Goal: Check status: Check status

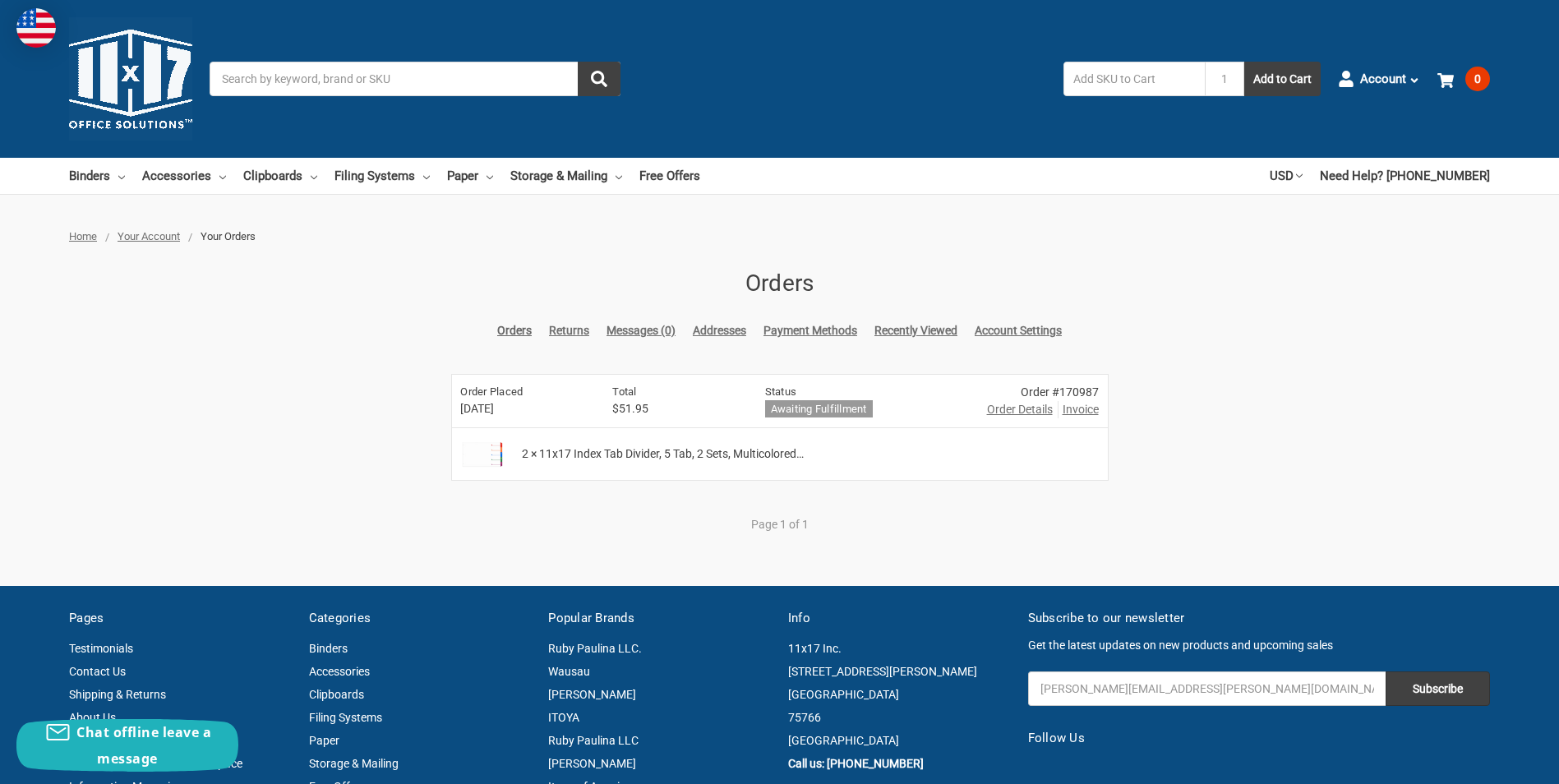
click at [1016, 412] on span "Order Details" at bounding box center [1020, 409] width 65 height 17
